Goal: Transaction & Acquisition: Purchase product/service

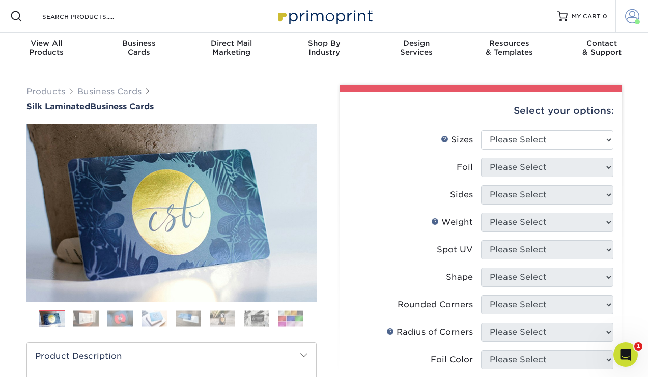
click at [634, 15] on span at bounding box center [632, 16] width 14 height 14
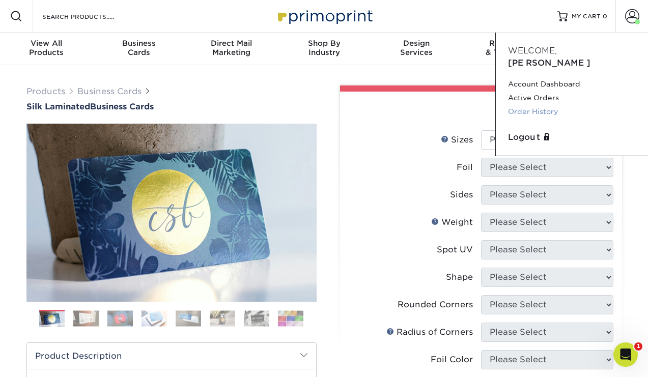
click at [541, 105] on link "Order History" at bounding box center [572, 112] width 128 height 14
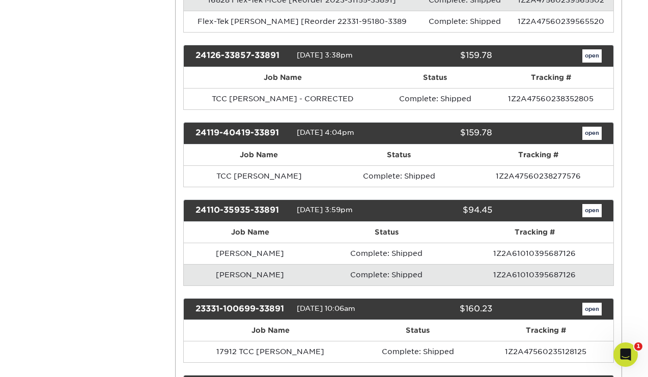
scroll to position [846, 0]
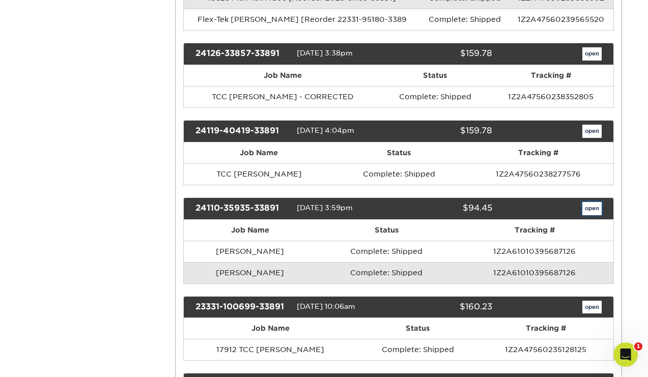
click at [593, 211] on link "open" at bounding box center [591, 208] width 19 height 13
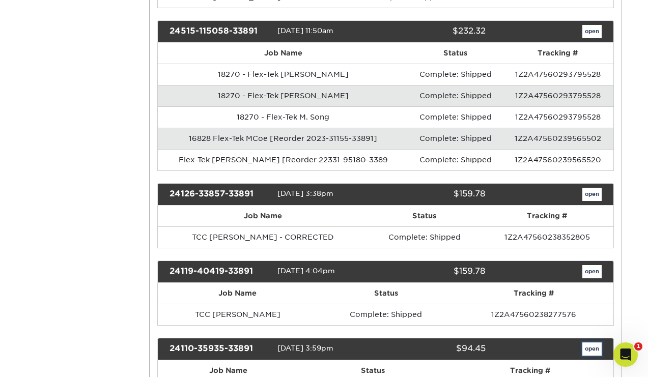
scroll to position [0, 0]
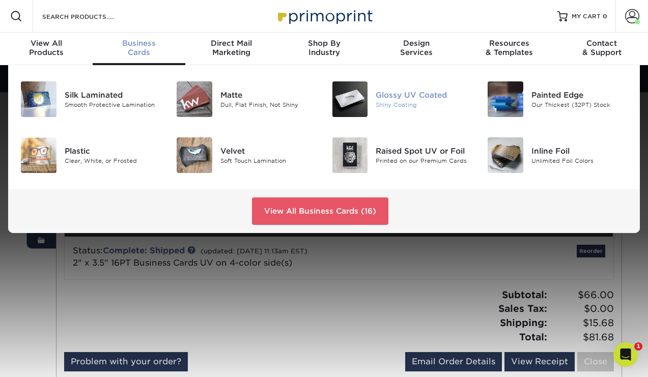
click at [410, 99] on div "Glossy UV Coated" at bounding box center [424, 95] width 96 height 11
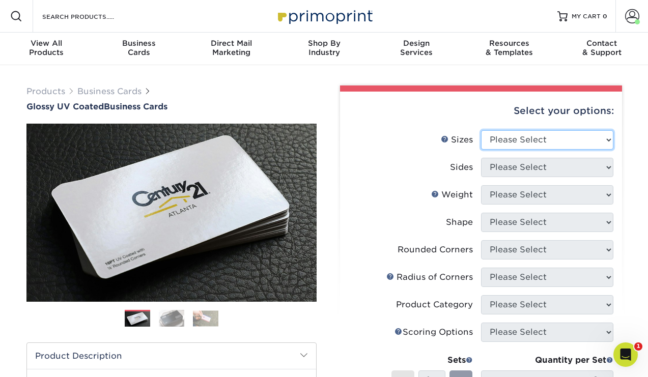
click at [560, 135] on select "Please Select 1.5" x 3.5" - Mini 1.75" x 3.5" - Mini 2" x 2" - Square 2" x 3" -…" at bounding box center [547, 139] width 132 height 19
select select "2.00x3.50"
click at [481, 130] on select "Please Select 1.5" x 3.5" - Mini 1.75" x 3.5" - Mini 2" x 2" - Square 2" x 3" -…" at bounding box center [547, 139] width 132 height 19
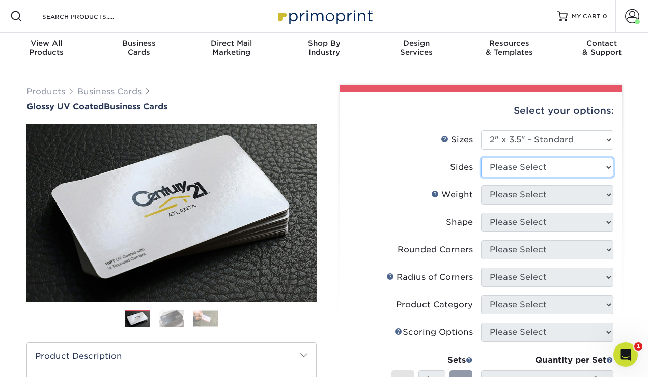
click at [550, 164] on select "Please Select Print Both Sides Print Front Only" at bounding box center [547, 167] width 132 height 19
select select "13abbda7-1d64-4f25-8bb2-c179b224825d"
click at [481, 158] on select "Please Select Print Both Sides Print Front Only" at bounding box center [547, 167] width 132 height 19
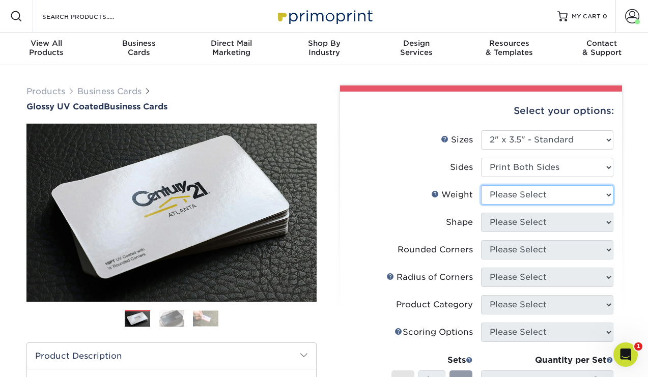
click at [545, 191] on select "Please Select 16PT 14PT" at bounding box center [547, 194] width 132 height 19
select select "16PT"
click at [481, 185] on select "Please Select 16PT 14PT" at bounding box center [547, 194] width 132 height 19
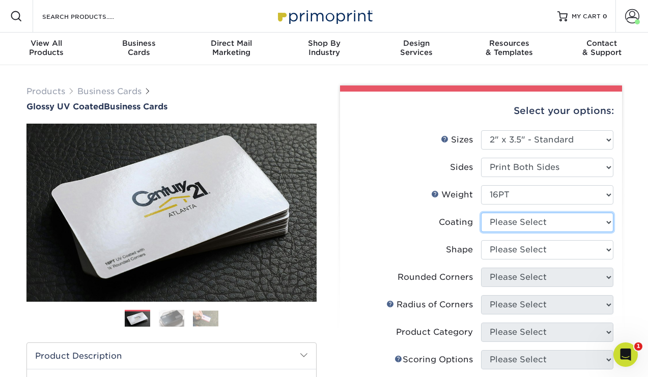
click at [550, 217] on select at bounding box center [547, 222] width 132 height 19
select select "ae367451-b2b8-45df-a344-0f05b6a12993"
click at [481, 213] on select at bounding box center [547, 222] width 132 height 19
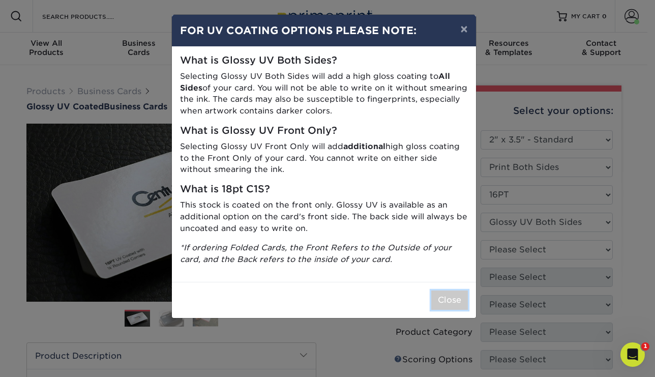
click at [453, 295] on button "Close" at bounding box center [450, 300] width 37 height 19
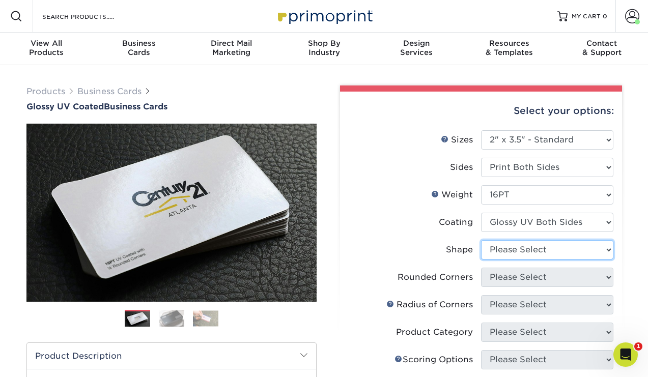
click at [552, 254] on select "Please Select Standard Oval" at bounding box center [547, 249] width 132 height 19
select select "standard"
click at [481, 240] on select "Please Select Standard Oval" at bounding box center [547, 249] width 132 height 19
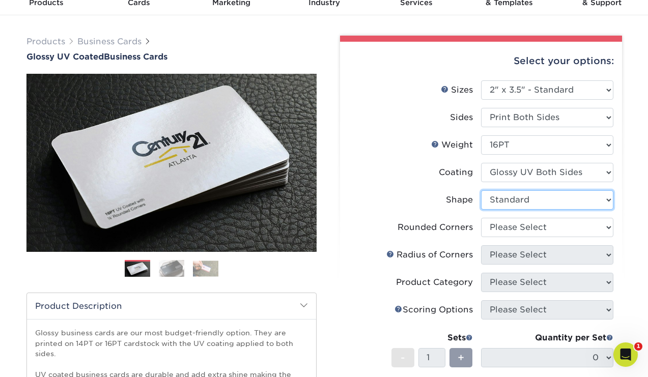
scroll to position [67, 0]
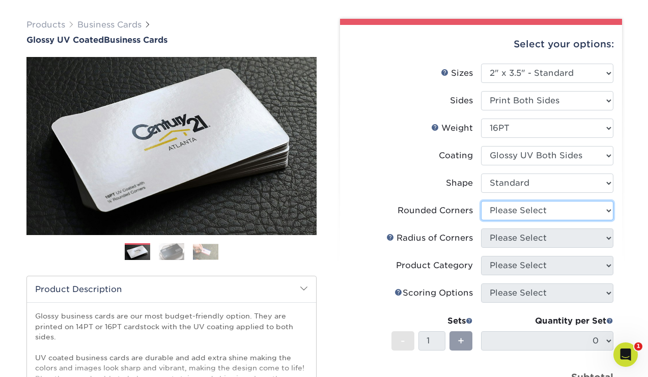
click at [556, 211] on select "Please Select Yes - Round 2 Corners Yes - Round 4 Corners No" at bounding box center [547, 210] width 132 height 19
select select "0"
click at [481, 201] on select "Please Select Yes - Round 2 Corners Yes - Round 4 Corners No" at bounding box center [547, 210] width 132 height 19
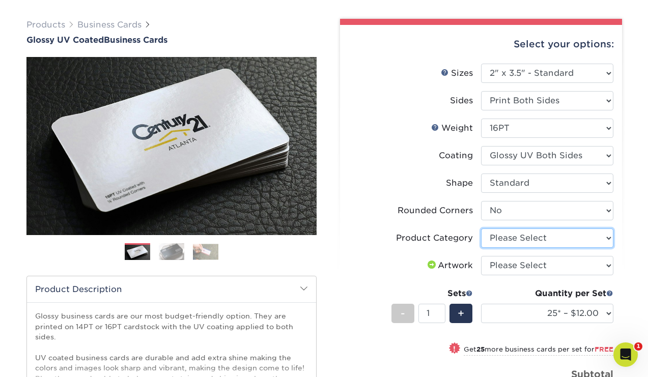
click at [552, 245] on select "Please Select Business Cards" at bounding box center [547, 237] width 132 height 19
select select "3b5148f1-0588-4f88-a218-97bcfdce65c1"
click at [481, 228] on select "Please Select Business Cards" at bounding box center [547, 237] width 132 height 19
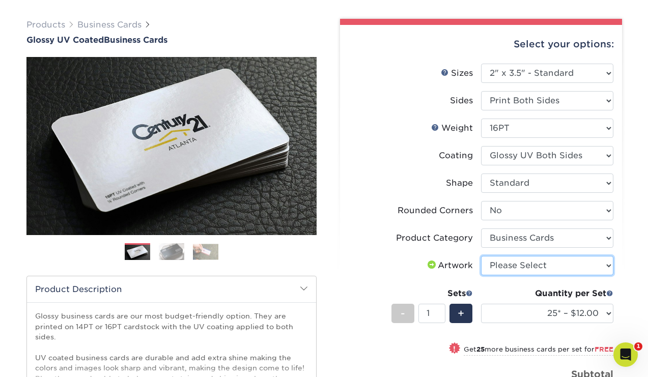
click at [550, 267] on select "Please Select I will upload files I need a design - $100" at bounding box center [547, 265] width 132 height 19
select select "upload"
click at [481, 256] on select "Please Select I will upload files I need a design - $100" at bounding box center [547, 265] width 132 height 19
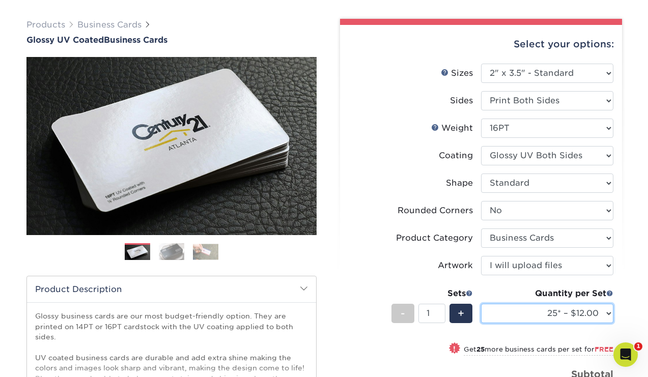
click at [599, 314] on select "25* – $12.00 50* – $12.00 100* – $12.00 250* – $21.00 500 – $42.00 1000 – $53.0…" at bounding box center [547, 313] width 132 height 19
select select "100* – $12.00"
click at [481, 304] on select "25* – $12.00 50* – $12.00 100* – $12.00 250* – $21.00 500 – $42.00 1000 – $53.0…" at bounding box center [547, 313] width 132 height 19
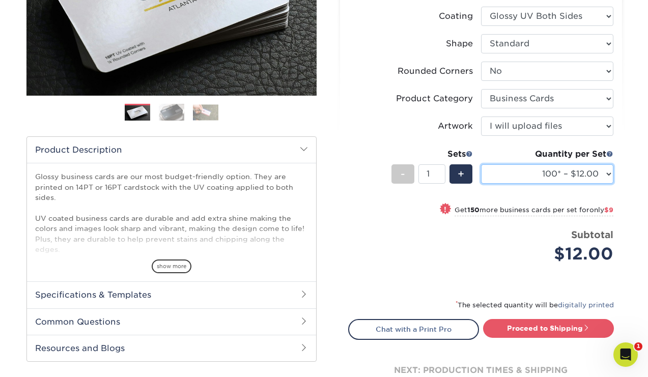
scroll to position [209, 0]
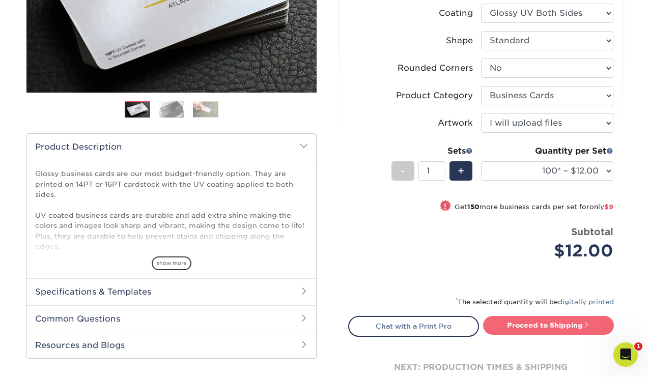
click at [523, 325] on link "Proceed to Shipping" at bounding box center [548, 325] width 131 height 18
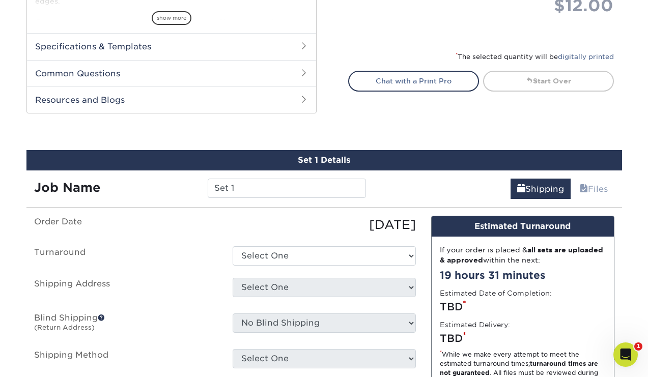
scroll to position [553, 0]
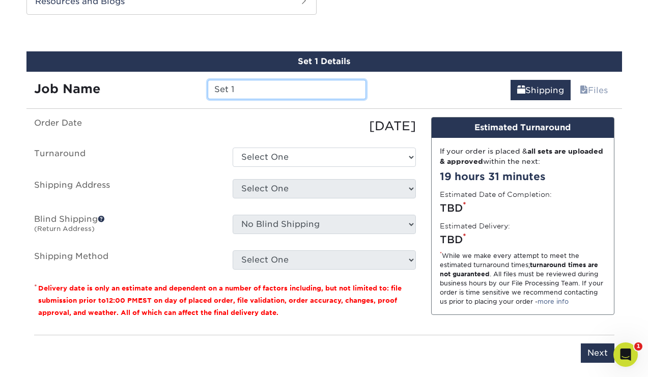
drag, startPoint x: 237, startPoint y: 86, endPoint x: 200, endPoint y: 86, distance: 37.1
click at [200, 86] on div "Set 1" at bounding box center [287, 89] width 174 height 19
type input "TESt"
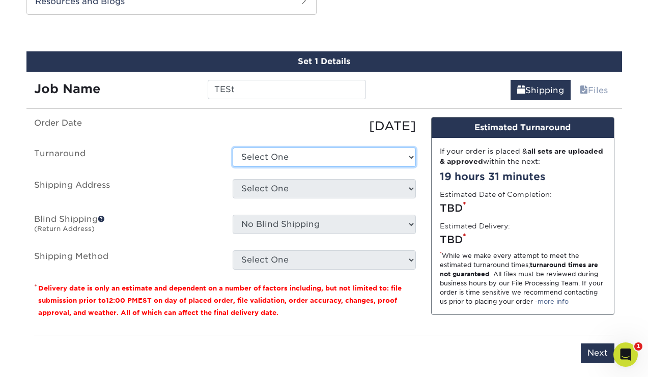
click at [368, 153] on select "Select One 2-4 Business Days 2 Day Next Business Day" at bounding box center [324, 157] width 183 height 19
select select "0a31f9d3-97c2-4b7c-8b9a-f4f1dbf5d06b"
click at [233, 148] on select "Select One 2-4 Business Days 2 Day Next Business Day" at bounding box center [324, 157] width 183 height 19
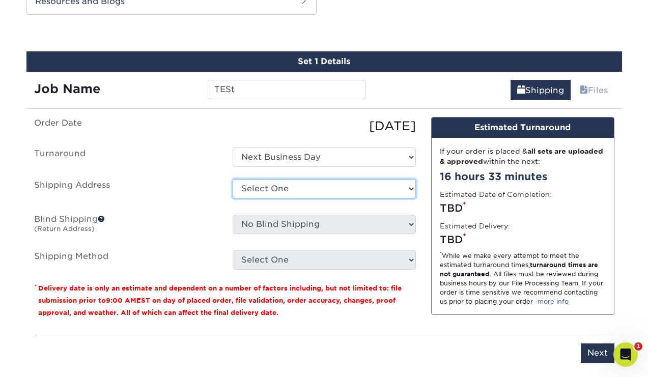
click at [352, 192] on select "Select One Craig Barry Dane Oleson - TCC Exsel Advertising Group FLEX-TEK Flex-…" at bounding box center [324, 188] width 183 height 19
select select "139447"
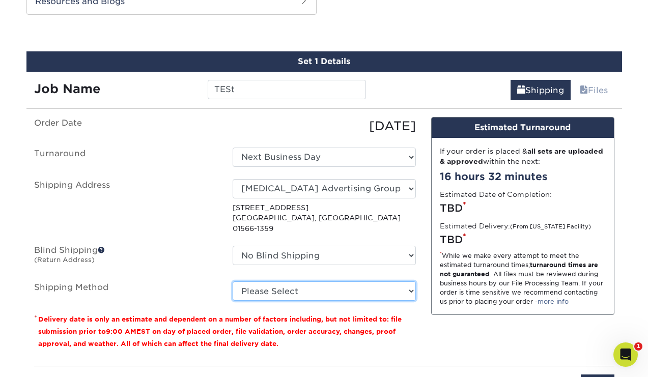
click at [359, 281] on select "Please Select Ground Shipping (+$7.84) 3 Day Shipping Service (+$18.68) 2 Day A…" at bounding box center [324, 290] width 183 height 19
click at [233, 281] on select "Please Select Ground Shipping (+$7.84) 3 Day Shipping Service (+$18.68) 2 Day A…" at bounding box center [324, 290] width 183 height 19
click at [379, 287] on select "Please Select Ground Shipping (+$7.84) 3 Day Shipping Service (+$18.68) 2 Day A…" at bounding box center [324, 290] width 183 height 19
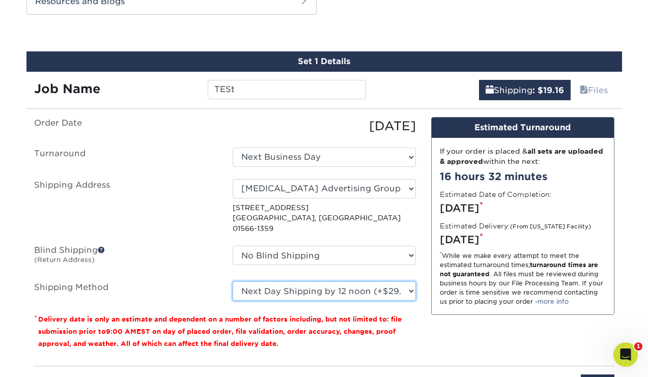
click at [233, 281] on select "Please Select Ground Shipping (+$7.84) 3 Day Shipping Service (+$18.68) 2 Day A…" at bounding box center [324, 290] width 183 height 19
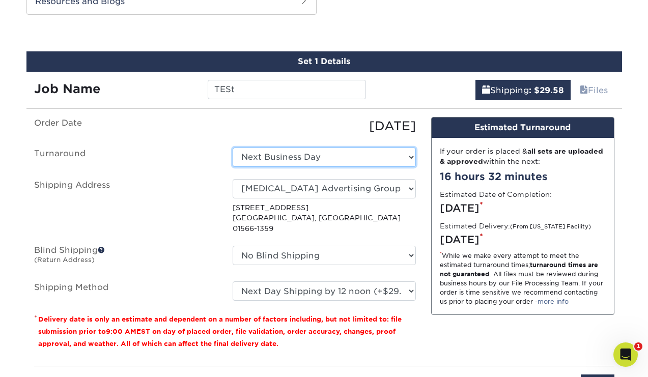
click at [315, 159] on select "Select One 2-4 Business Days 2 Day Next Business Day" at bounding box center [324, 157] width 183 height 19
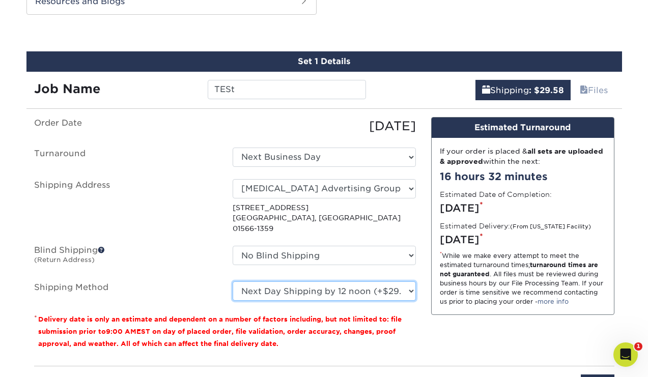
click at [357, 281] on select "Please Select Ground Shipping (+$7.84) 3 Day Shipping Service (+$18.68) 2 Day A…" at bounding box center [324, 290] width 183 height 19
click at [233, 281] on select "Please Select Ground Shipping (+$7.84) 3 Day Shipping Service (+$18.68) 2 Day A…" at bounding box center [324, 290] width 183 height 19
click at [305, 283] on select "Please Select Ground Shipping (+$7.84) 3 Day Shipping Service (+$18.68) 2 Day A…" at bounding box center [324, 290] width 183 height 19
click at [233, 281] on select "Please Select Ground Shipping (+$7.84) 3 Day Shipping Service (+$18.68) 2 Day A…" at bounding box center [324, 290] width 183 height 19
click at [322, 281] on select "Please Select Ground Shipping (+$7.84) 3 Day Shipping Service (+$18.68) 2 Day A…" at bounding box center [324, 290] width 183 height 19
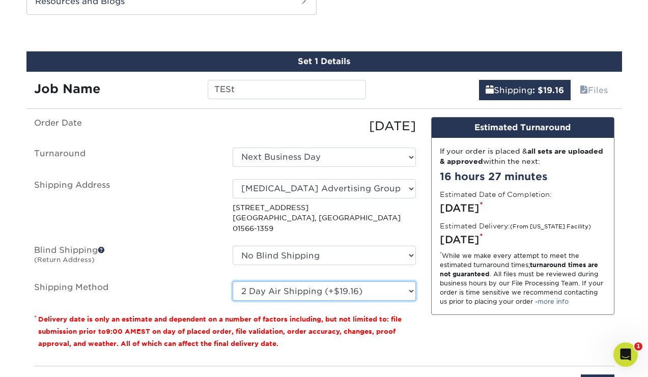
select select "13"
click at [233, 281] on select "Please Select Ground Shipping (+$7.84) 3 Day Shipping Service (+$18.68) 2 Day A…" at bounding box center [324, 290] width 183 height 19
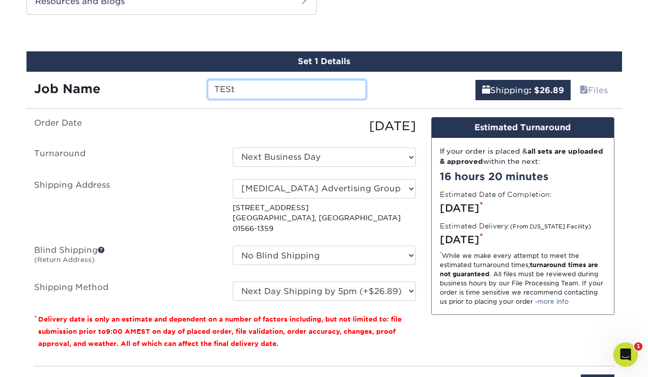
click at [251, 90] on input "TESt" at bounding box center [287, 89] width 158 height 19
drag, startPoint x: 249, startPoint y: 90, endPoint x: 174, endPoint y: 84, distance: 75.5
click at [174, 84] on div "Job Name TESt" at bounding box center [200, 89] width 348 height 19
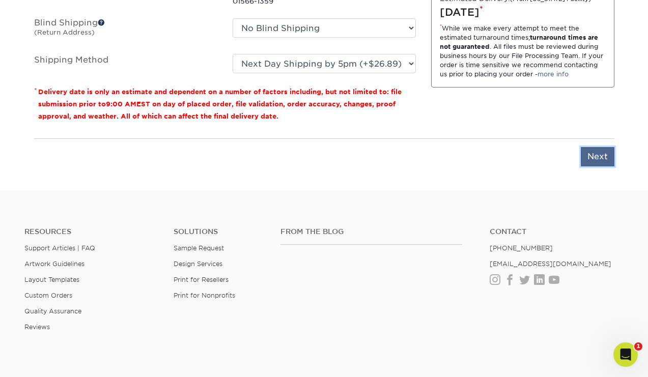
scroll to position [782, 0]
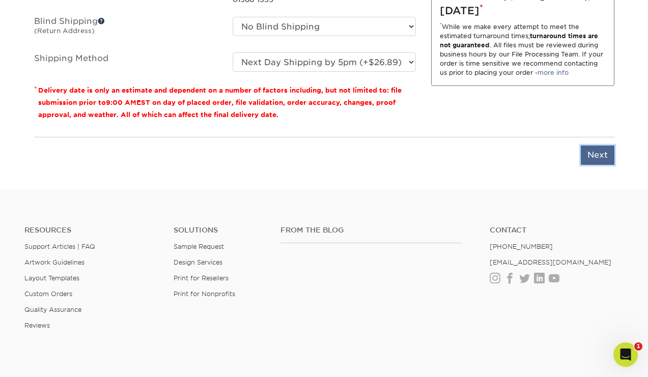
click at [586, 148] on input "Next" at bounding box center [598, 155] width 34 height 19
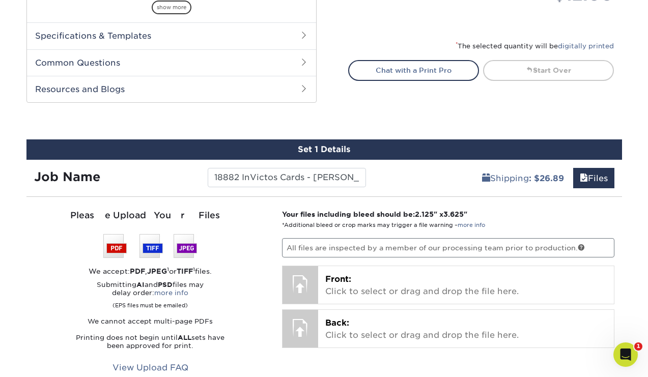
scroll to position [466, 0]
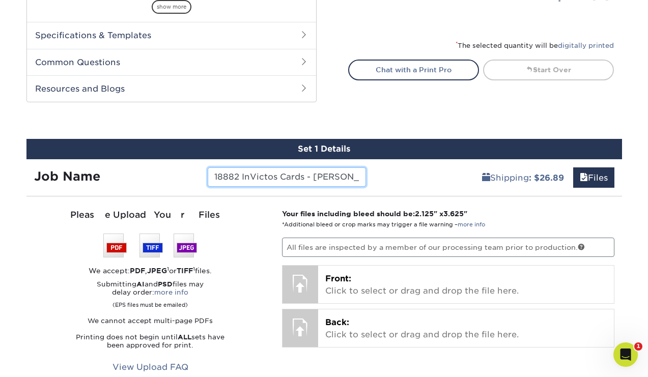
click at [344, 179] on input "18882 InVictos Cards - Harry" at bounding box center [287, 176] width 158 height 19
type input "18882 InVictos Cards - Harry IV"
click at [625, 226] on div "Set 1 Details Job Name 18882 InVictos Cards - Harry IV Shipping : $26.89 Files …" at bounding box center [324, 302] width 611 height 326
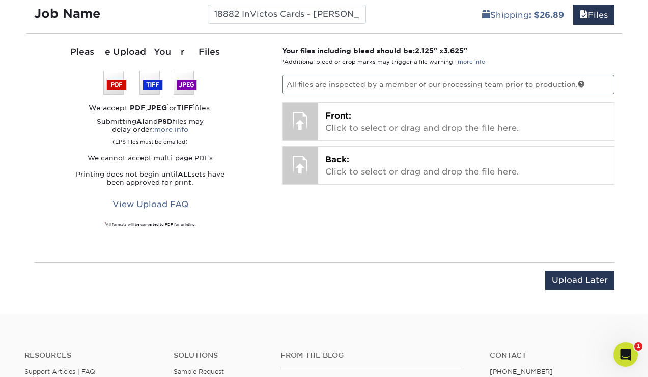
scroll to position [636, 0]
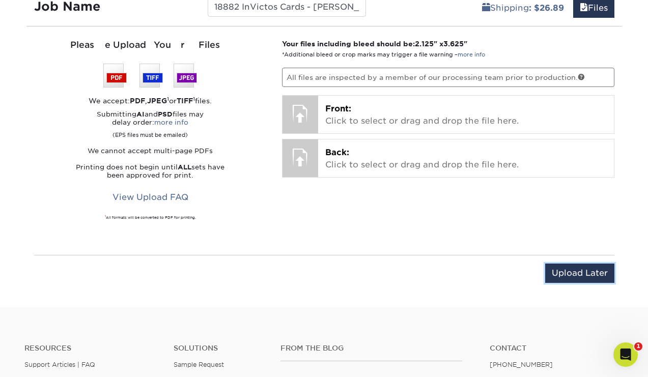
click at [589, 271] on input "Upload Later" at bounding box center [579, 273] width 69 height 19
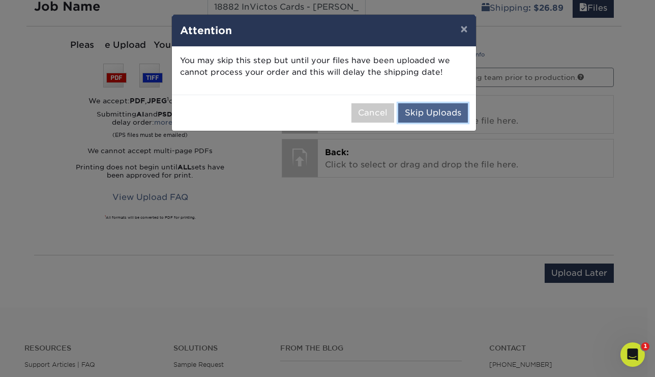
click at [437, 110] on button "Skip Uploads" at bounding box center [433, 112] width 70 height 19
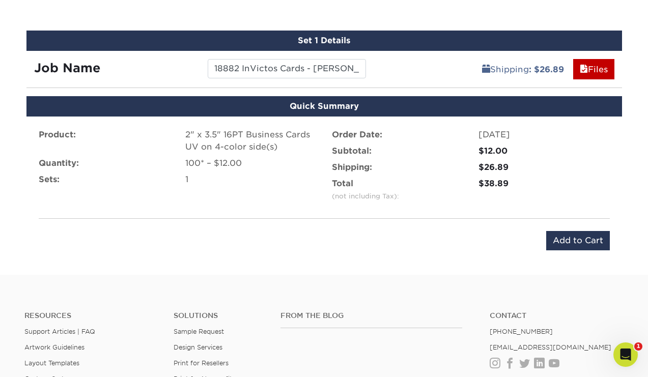
scroll to position [574, 0]
